Goal: Task Accomplishment & Management: Manage account settings

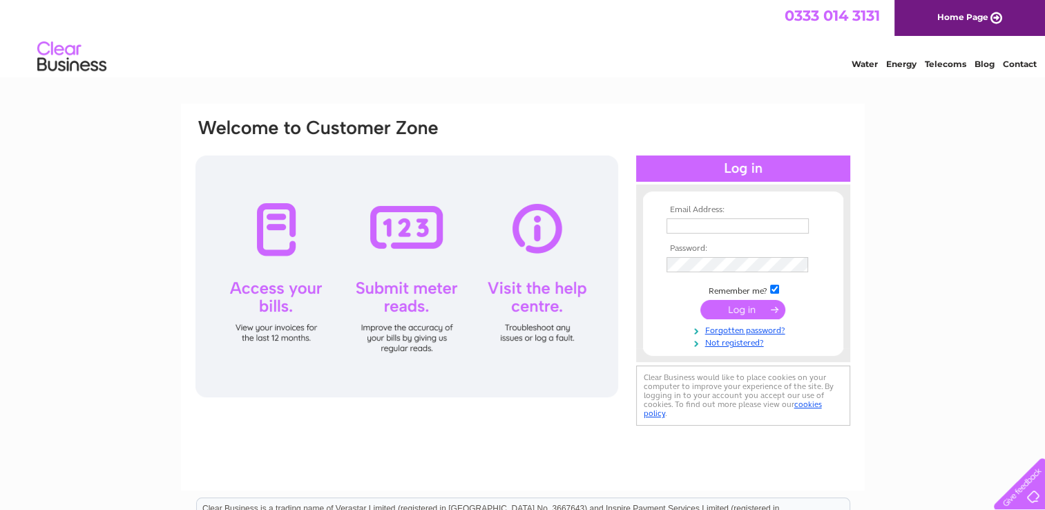
type input "discountmotorrepairs@hotmail.com"
click at [738, 311] on input "submit" at bounding box center [742, 309] width 85 height 19
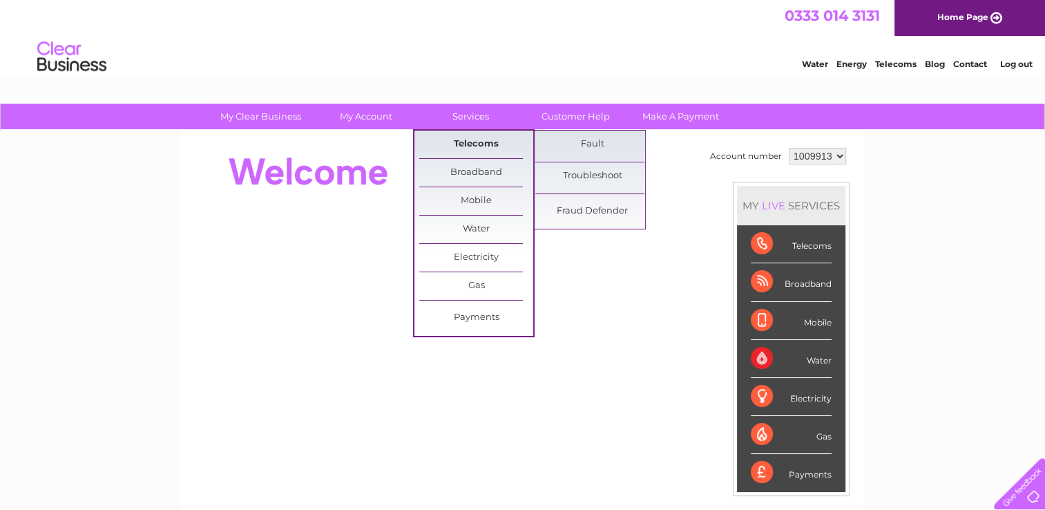
click at [463, 144] on link "Telecoms" at bounding box center [476, 145] width 114 height 28
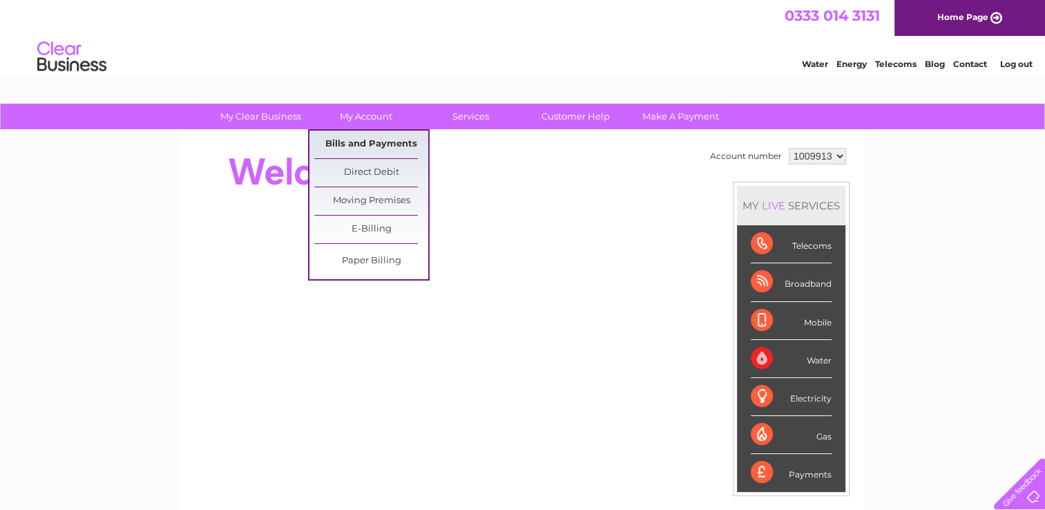
click at [367, 142] on link "Bills and Payments" at bounding box center [371, 145] width 114 height 28
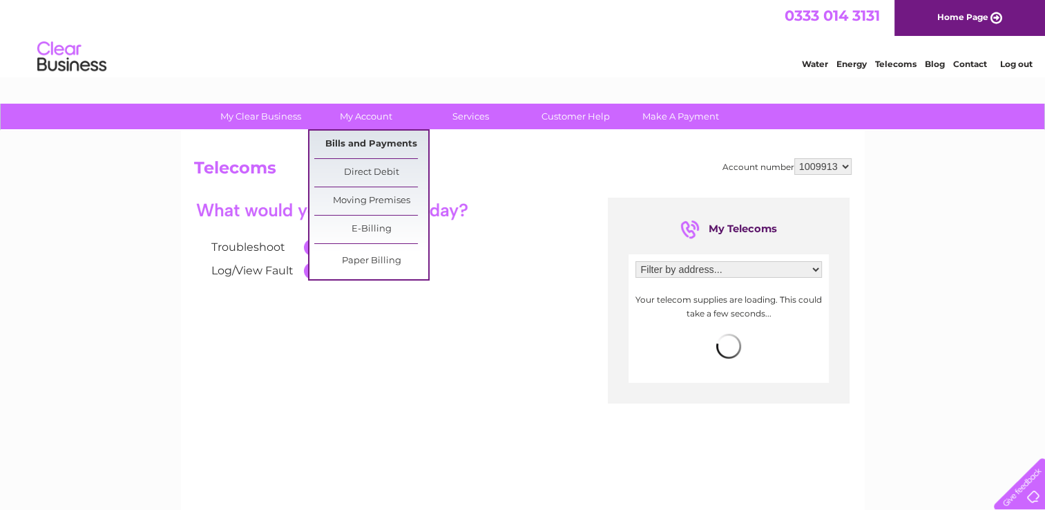
click at [362, 144] on link "Bills and Payments" at bounding box center [371, 145] width 114 height 28
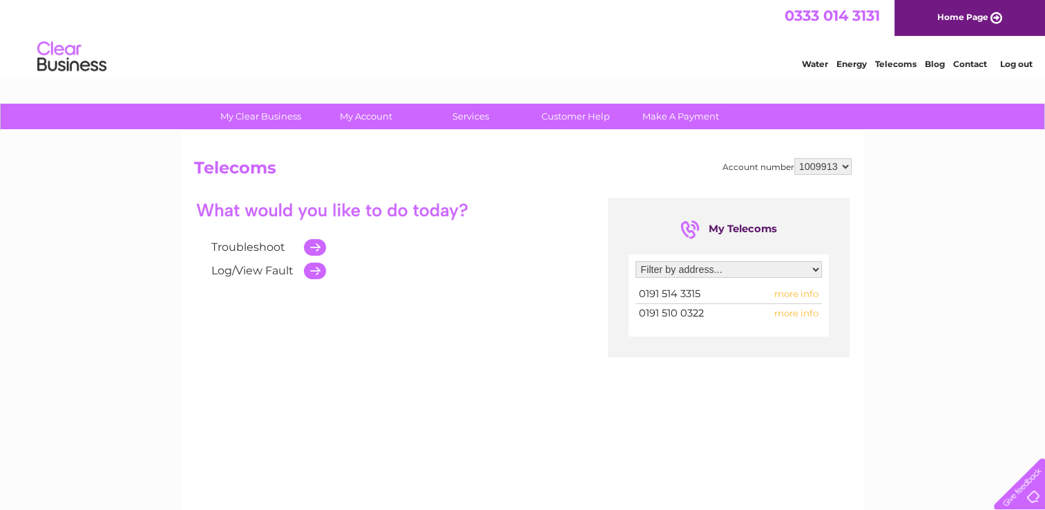
click at [818, 271] on select "Filter by address... 25-27 Back Hylton Road, Sunderland, Tyne And Wear, SR4 7AH" at bounding box center [728, 269] width 186 height 17
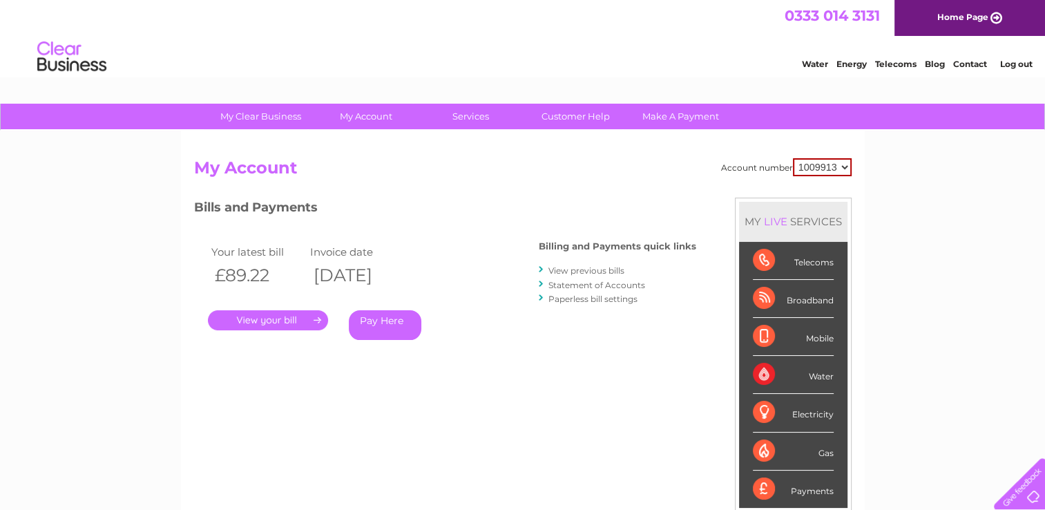
click at [528, 214] on h3 "Bills and Payments" at bounding box center [445, 210] width 502 height 24
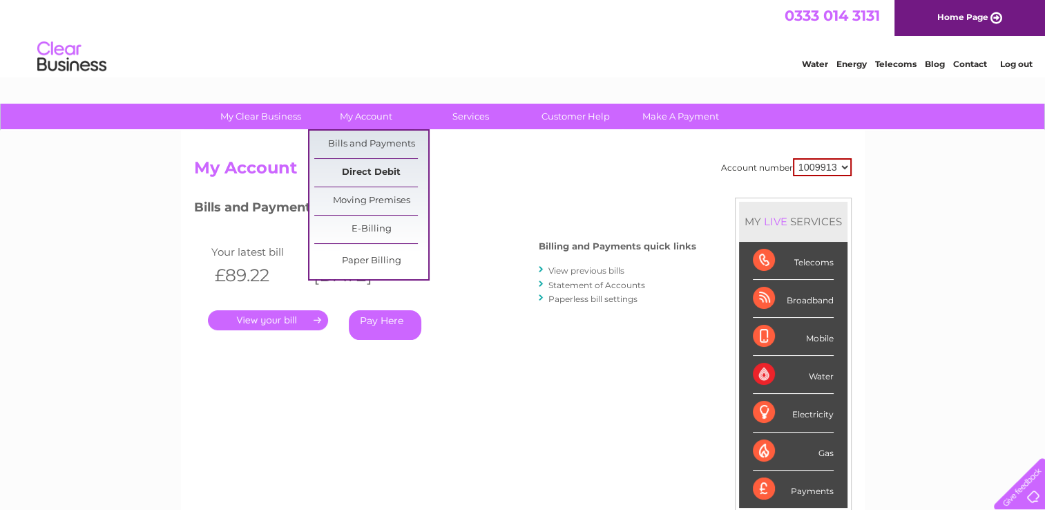
click at [381, 166] on link "Direct Debit" at bounding box center [371, 173] width 114 height 28
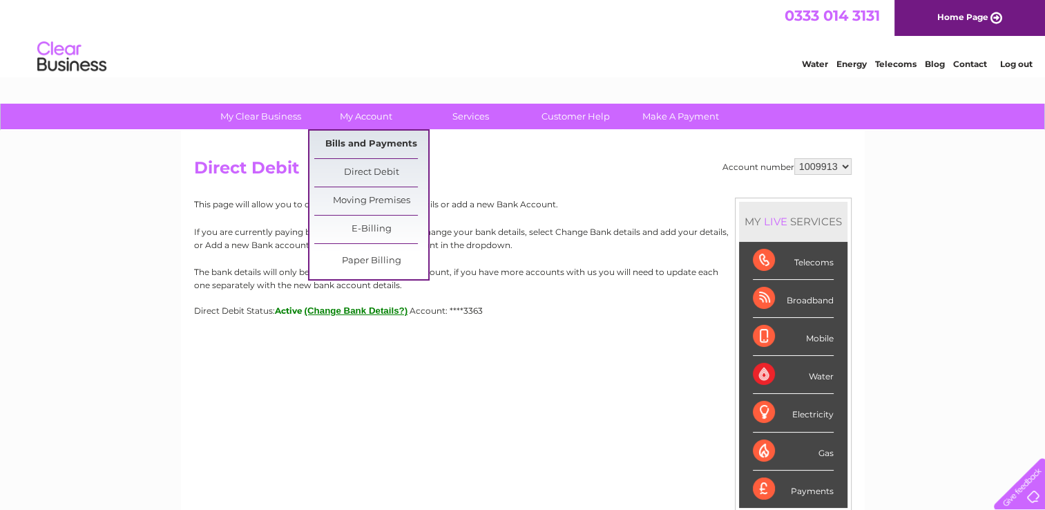
click at [364, 141] on link "Bills and Payments" at bounding box center [371, 145] width 114 height 28
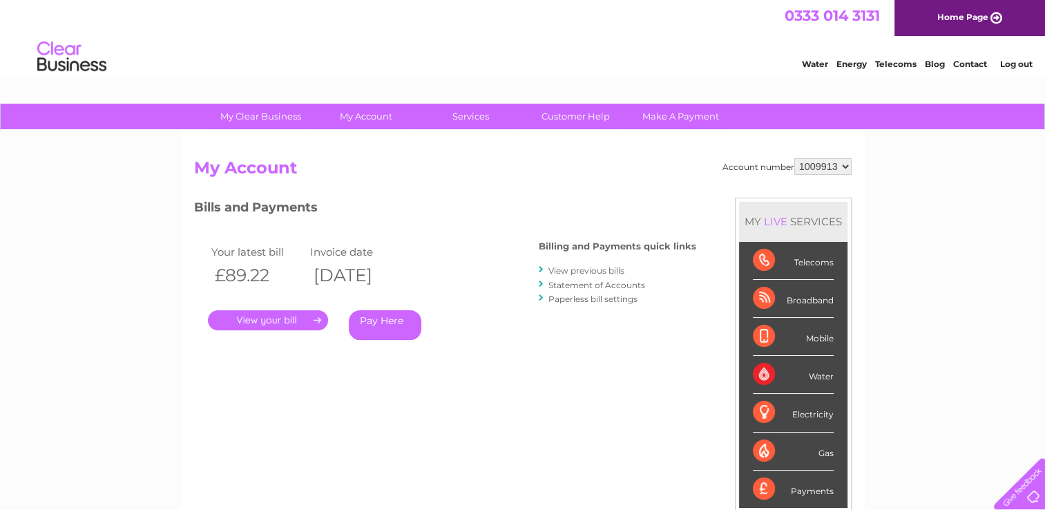
click at [247, 319] on link "." at bounding box center [268, 320] width 120 height 20
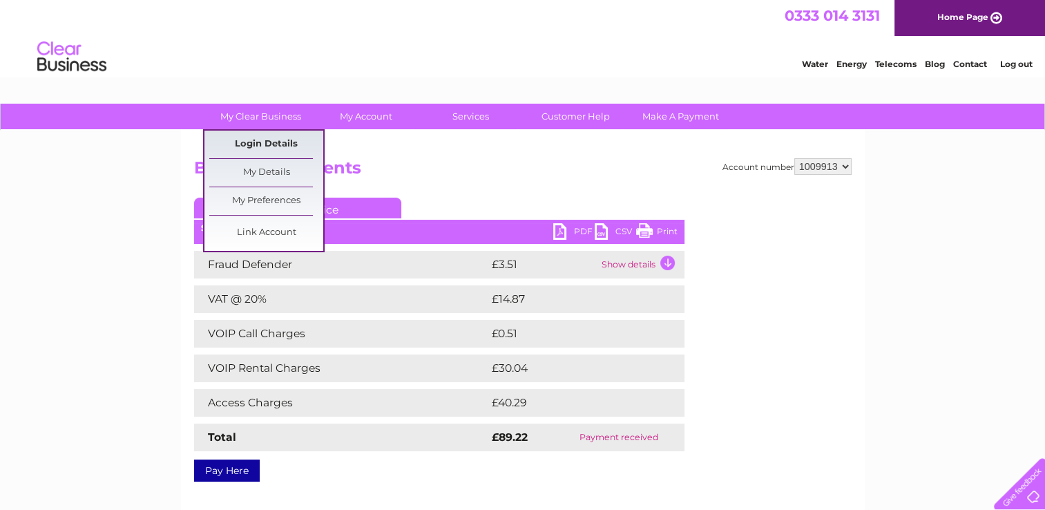
click at [953, 69] on link "Login Details" at bounding box center [970, 62] width 34 height 14
click at [276, 198] on link "My Preferences" at bounding box center [266, 201] width 114 height 28
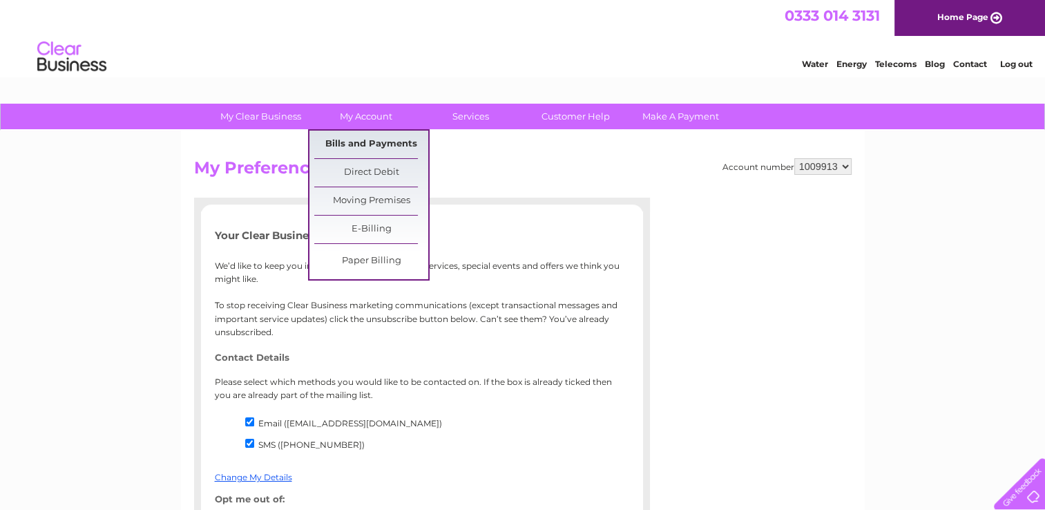
click at [372, 142] on link "Bills and Payments" at bounding box center [371, 145] width 114 height 28
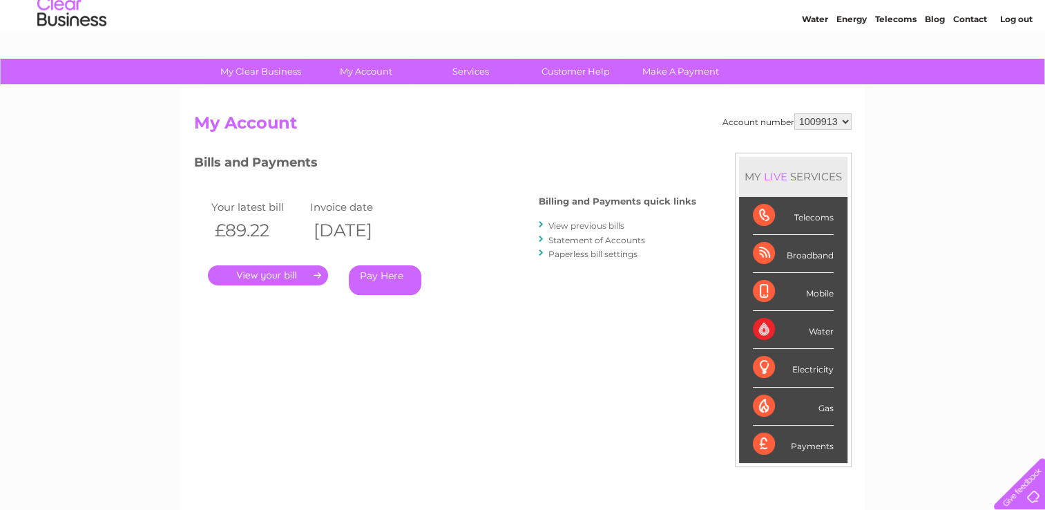
scroll to position [69, 0]
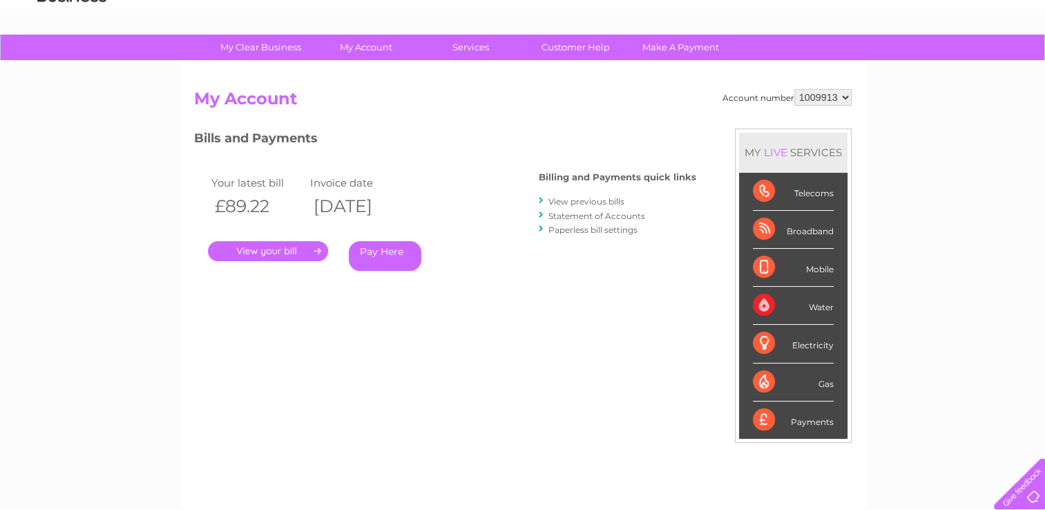
click at [586, 213] on link "Statement of Accounts" at bounding box center [596, 216] width 97 height 10
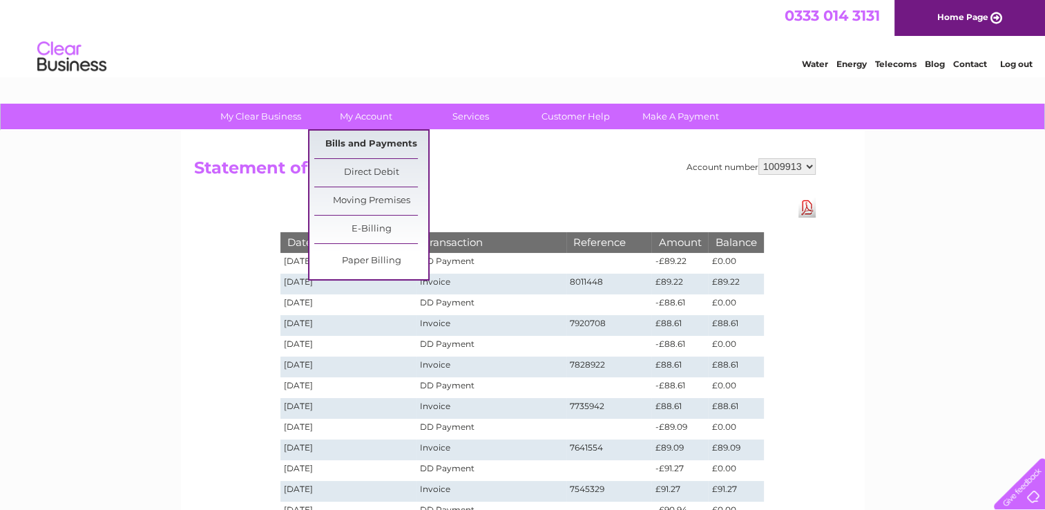
click at [365, 146] on link "Bills and Payments" at bounding box center [371, 145] width 114 height 28
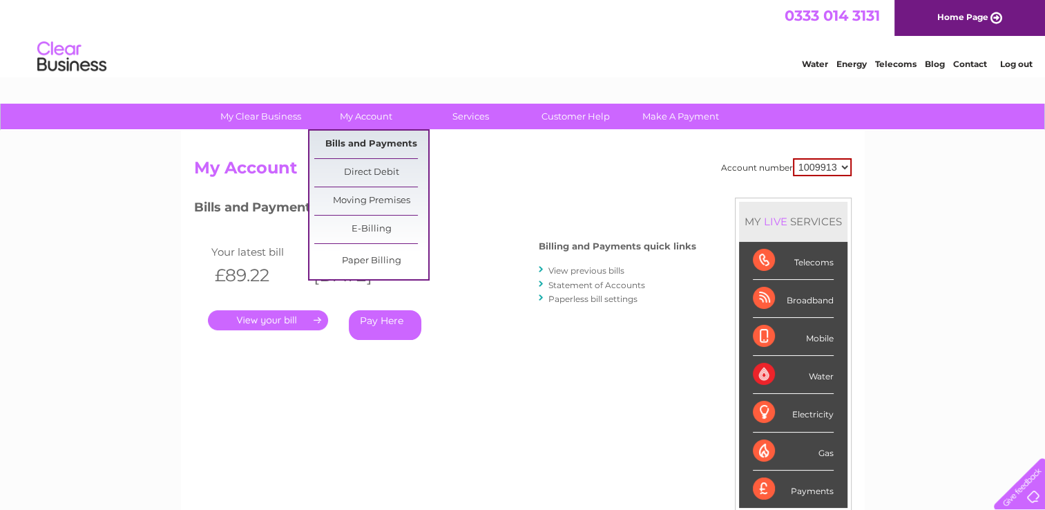
click at [367, 144] on link "Bills and Payments" at bounding box center [371, 145] width 114 height 28
